Goal: Browse casually

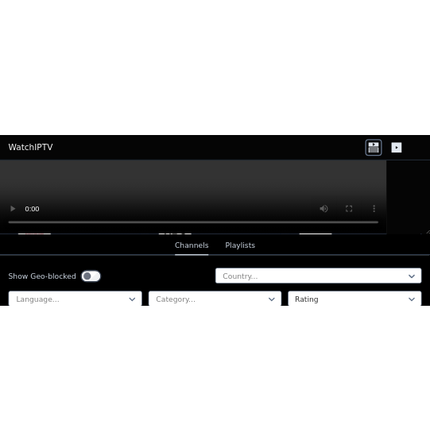
scroll to position [7926, 0]
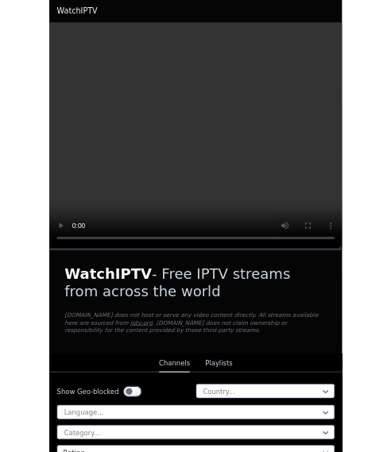
scroll to position [2777, 0]
